Goal: Find specific page/section: Find specific page/section

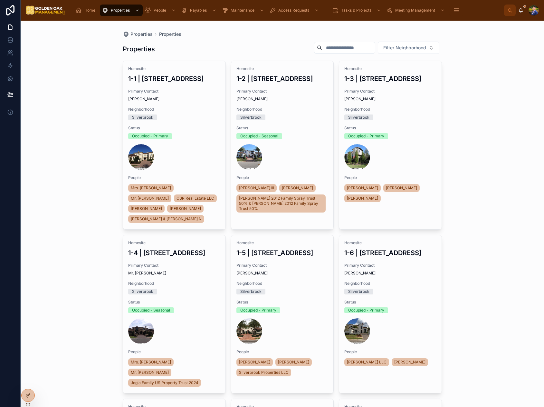
click at [349, 45] on input "text" at bounding box center [348, 47] width 53 height 9
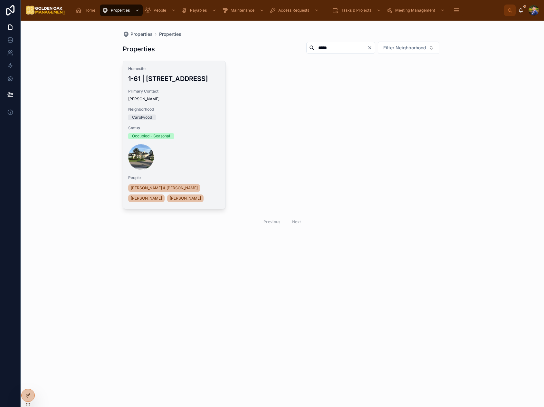
type input "*****"
click at [198, 94] on span "Primary Contact" at bounding box center [174, 91] width 92 height 5
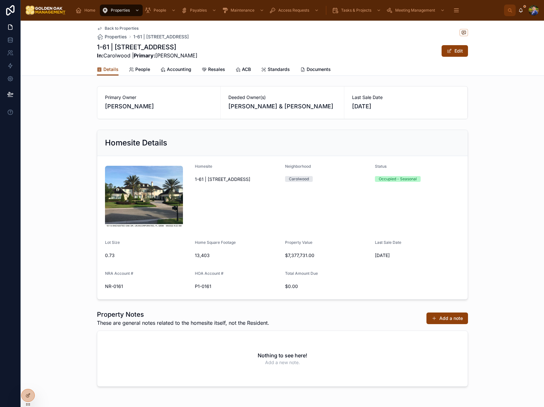
click at [142, 70] on span "People" at bounding box center [142, 69] width 15 height 6
